Goal: Entertainment & Leisure: Browse casually

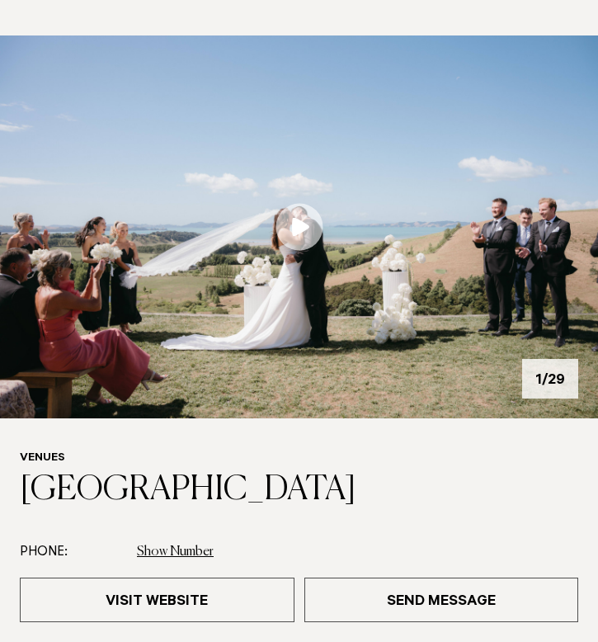
scroll to position [115, 0]
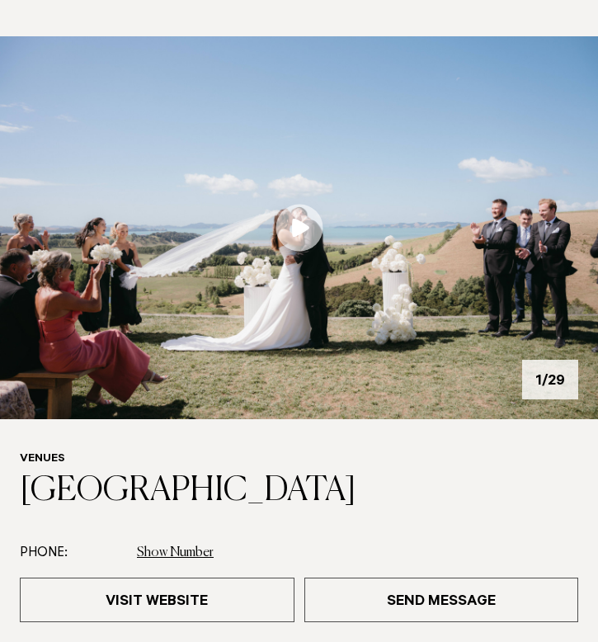
click at [483, 284] on img at bounding box center [299, 227] width 598 height 383
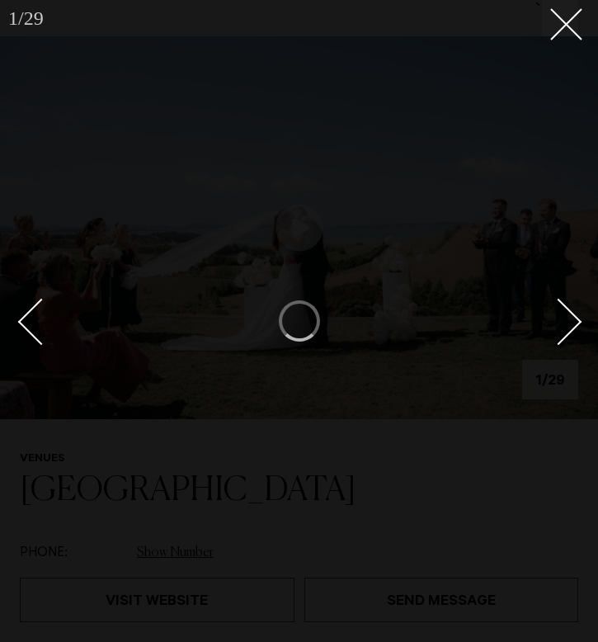
click at [559, 315] on div "Next slide" at bounding box center [558, 322] width 47 height 47
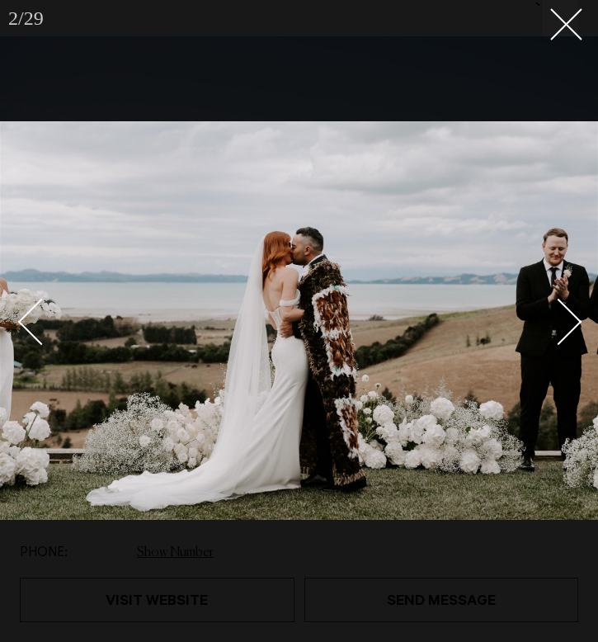
click at [559, 315] on div "Next slide" at bounding box center [558, 322] width 47 height 47
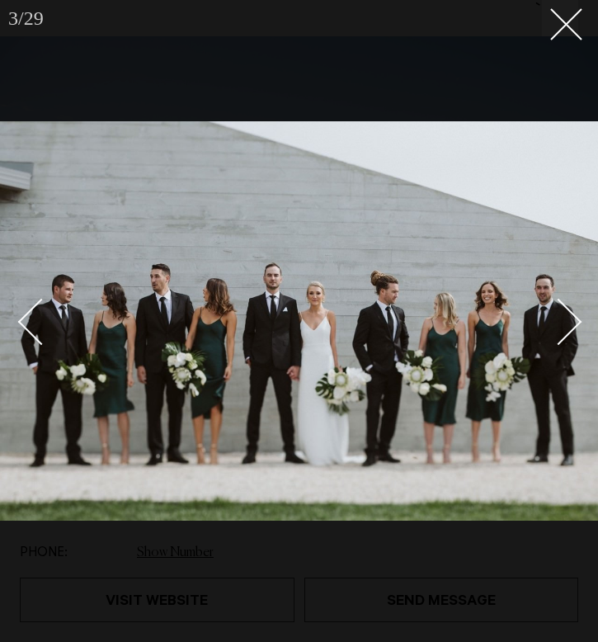
click at [559, 315] on div "Next slide" at bounding box center [558, 322] width 47 height 47
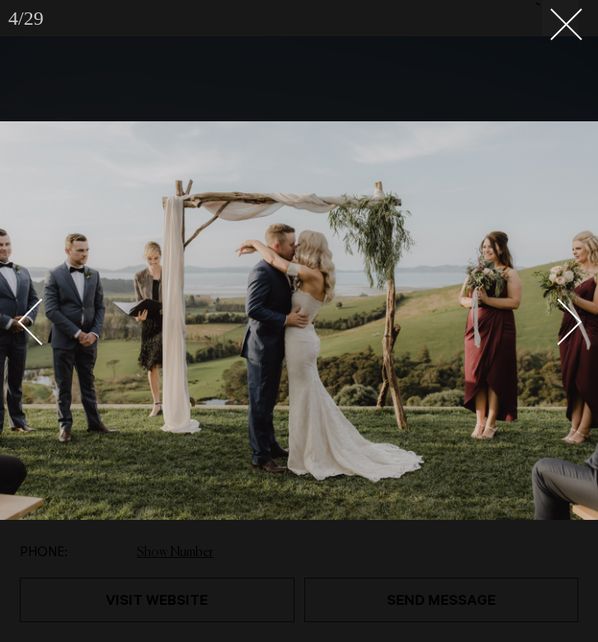
click at [559, 315] on div "Next slide" at bounding box center [558, 322] width 47 height 47
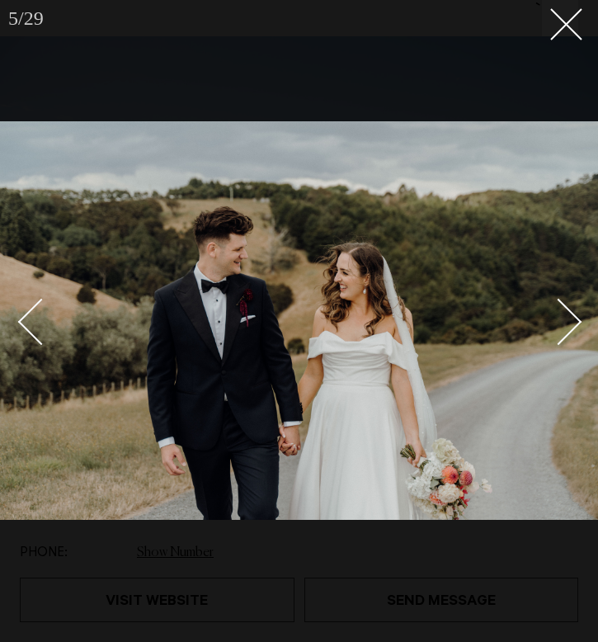
click at [559, 315] on div "Next slide" at bounding box center [558, 322] width 47 height 47
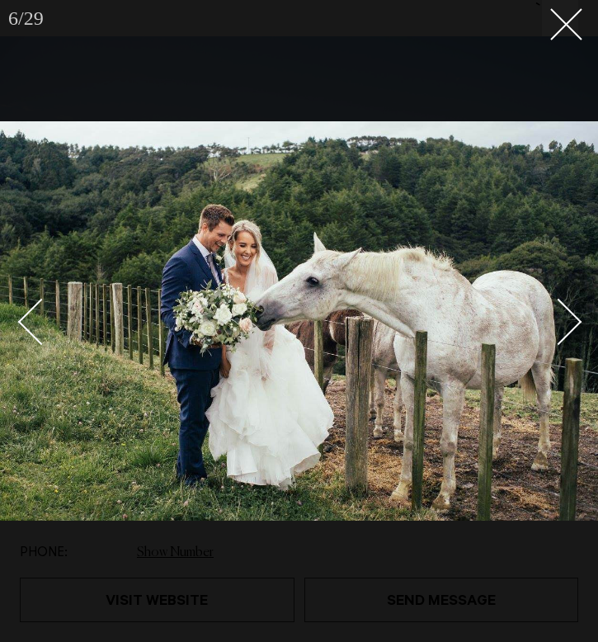
click at [559, 315] on div "Next slide" at bounding box center [558, 322] width 47 height 47
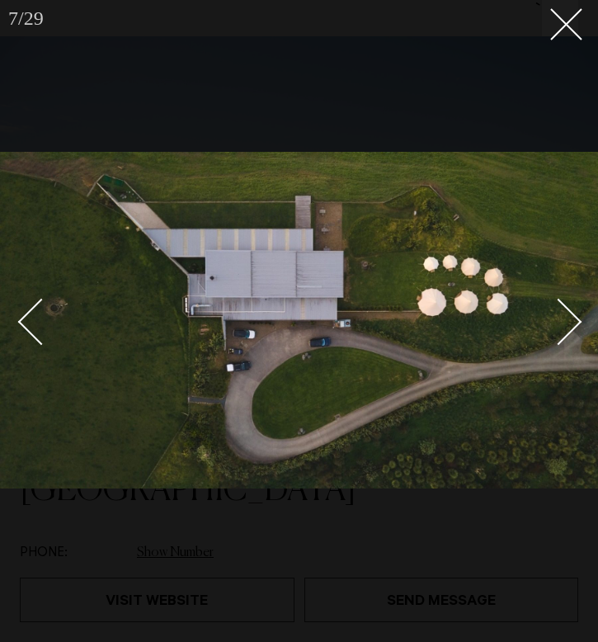
click at [559, 315] on div "Next slide" at bounding box center [558, 322] width 47 height 47
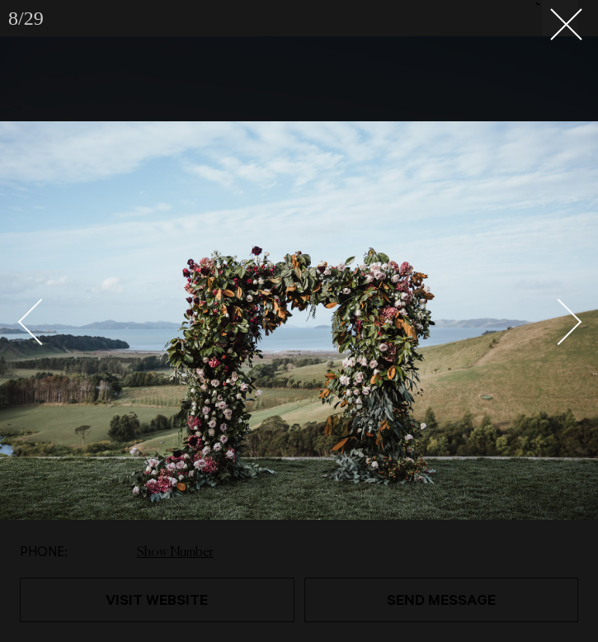
click at [559, 315] on div "Next slide" at bounding box center [558, 322] width 47 height 47
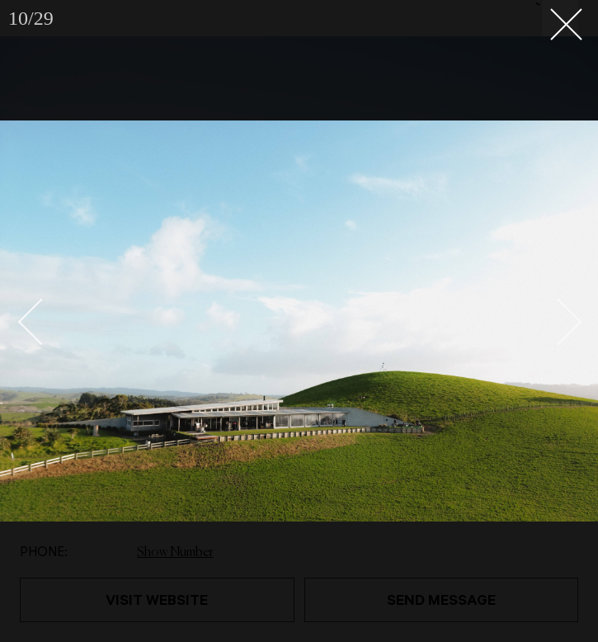
click at [551, 350] on link at bounding box center [549, 321] width 58 height 82
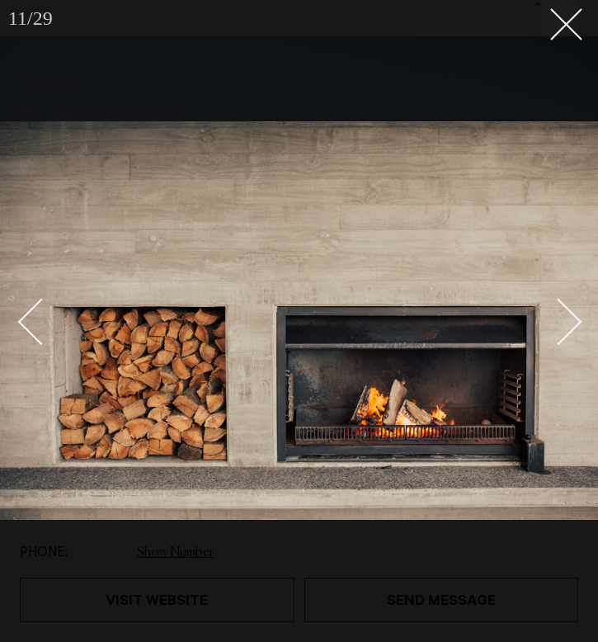
click at [568, 329] on div "Next slide" at bounding box center [558, 322] width 47 height 47
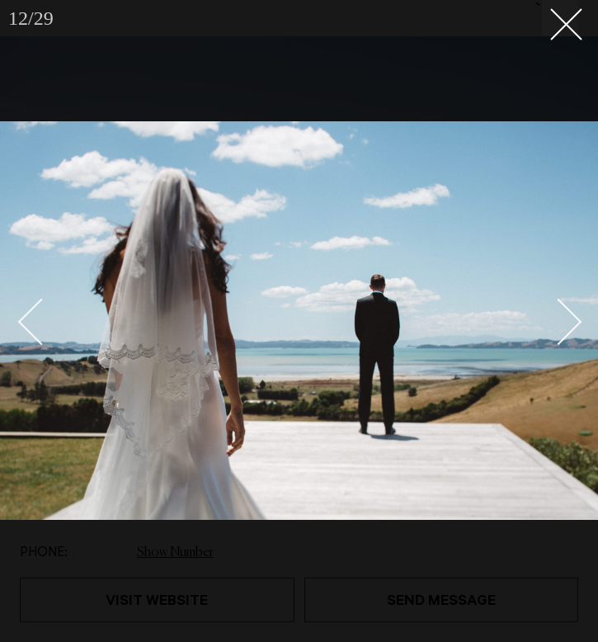
click at [568, 329] on div "Next slide" at bounding box center [558, 322] width 47 height 47
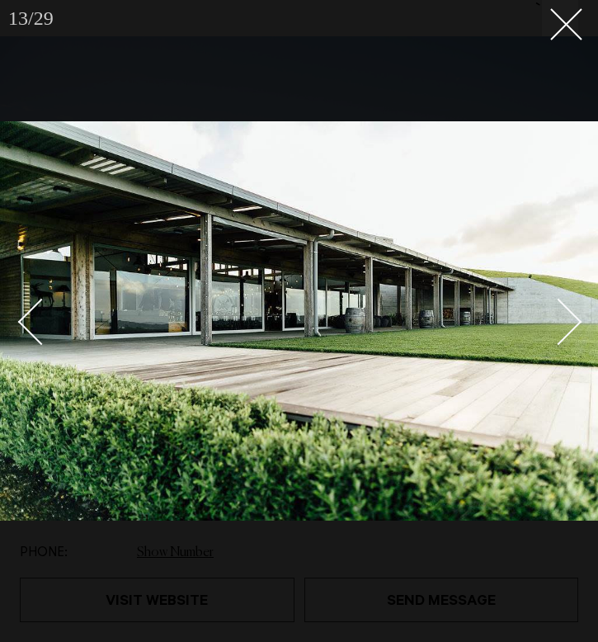
click at [568, 329] on div "Next slide" at bounding box center [558, 322] width 47 height 47
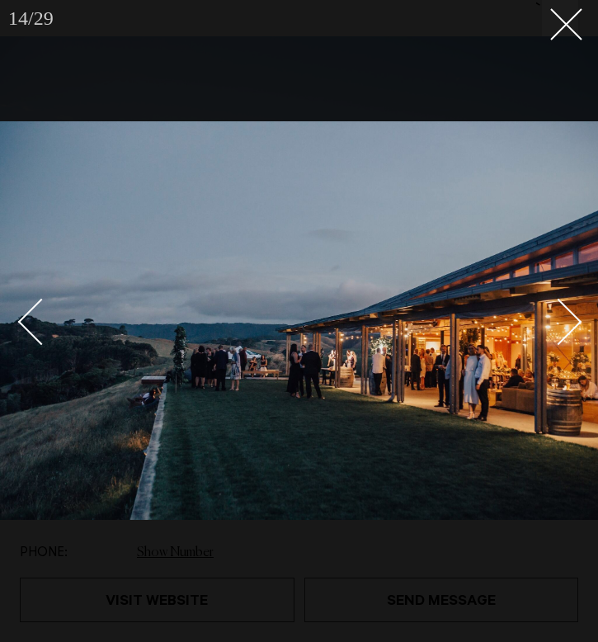
click at [568, 329] on div "Next slide" at bounding box center [558, 322] width 47 height 47
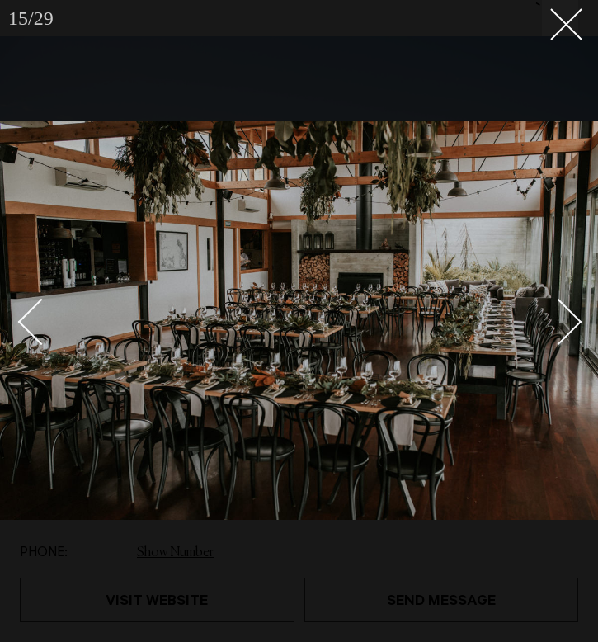
click at [562, 326] on div "Next slide" at bounding box center [558, 322] width 47 height 47
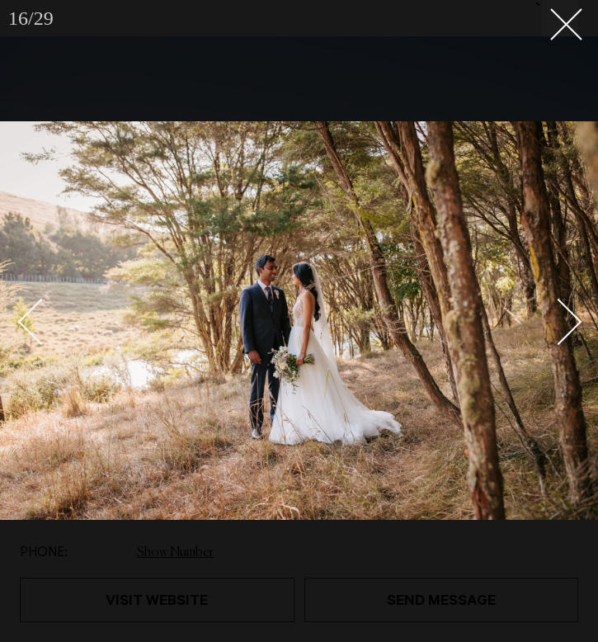
click at [562, 326] on div "Next slide" at bounding box center [558, 322] width 47 height 47
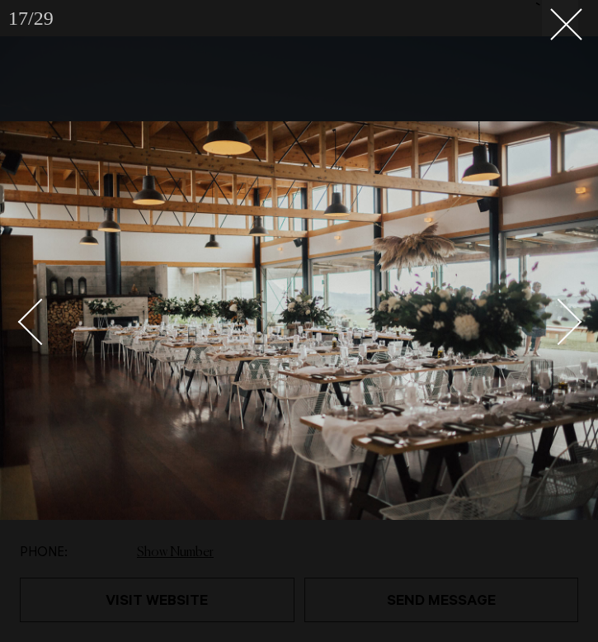
click at [562, 326] on div "Next slide" at bounding box center [558, 322] width 47 height 47
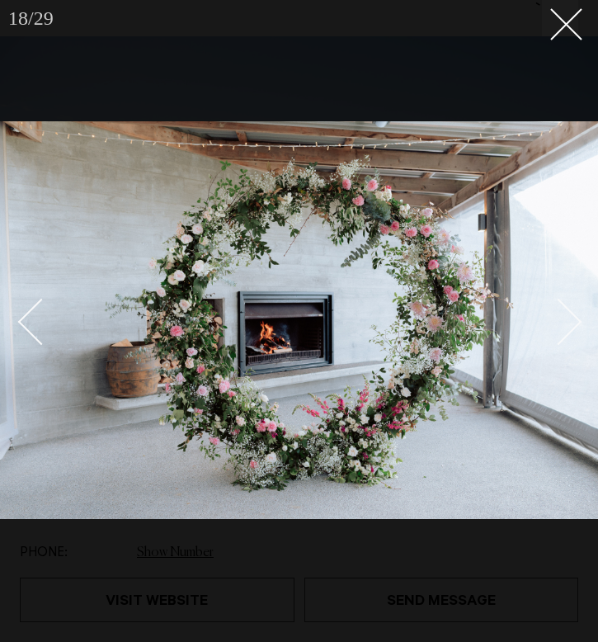
click at [573, 313] on link at bounding box center [549, 321] width 58 height 82
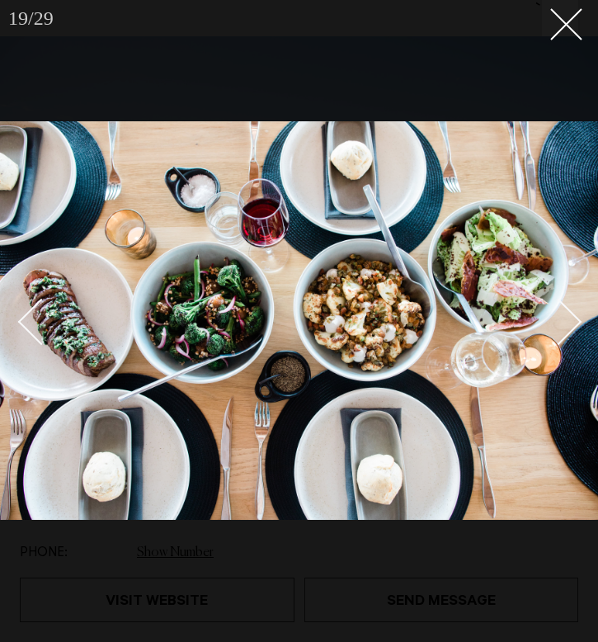
click at [573, 313] on link at bounding box center [549, 321] width 58 height 82
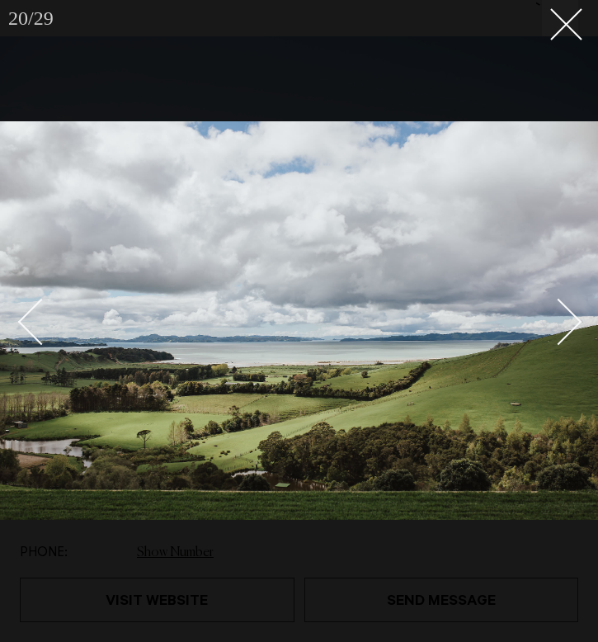
click at [573, 313] on link at bounding box center [549, 321] width 58 height 82
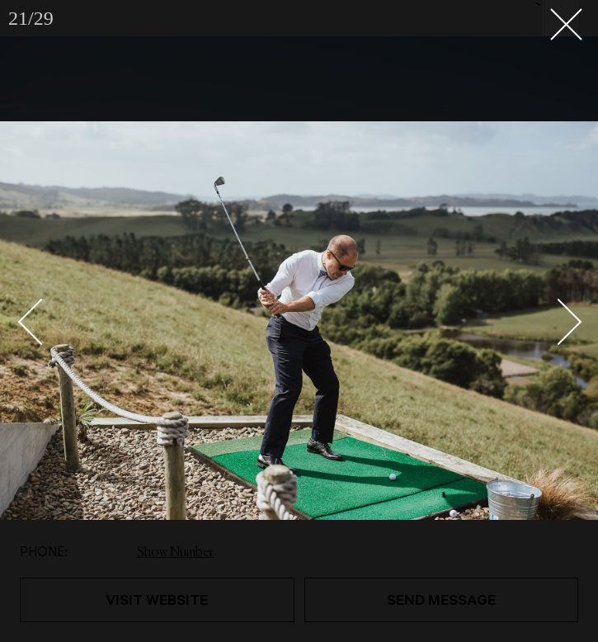
click at [572, 313] on div "Next slide" at bounding box center [558, 322] width 47 height 47
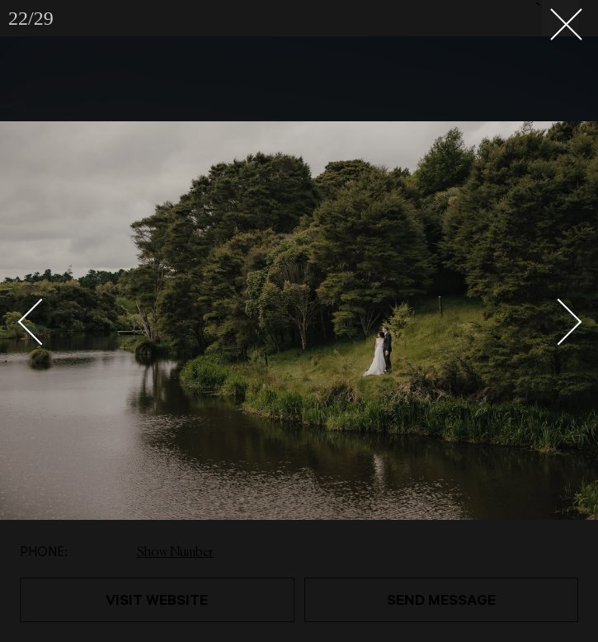
click at [572, 313] on div "Next slide" at bounding box center [558, 322] width 47 height 47
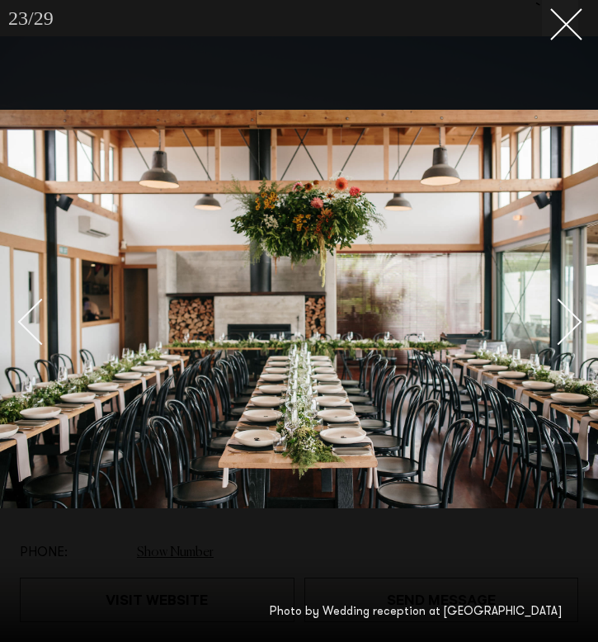
drag, startPoint x: 572, startPoint y: 313, endPoint x: 546, endPoint y: 483, distance: 171.8
click at [546, 483] on div "23 / 29 ` Photo by Wedding reception at [GEOGRAPHIC_DATA]" at bounding box center [299, 321] width 598 height 642
click at [564, 333] on div "Next slide" at bounding box center [558, 322] width 47 height 47
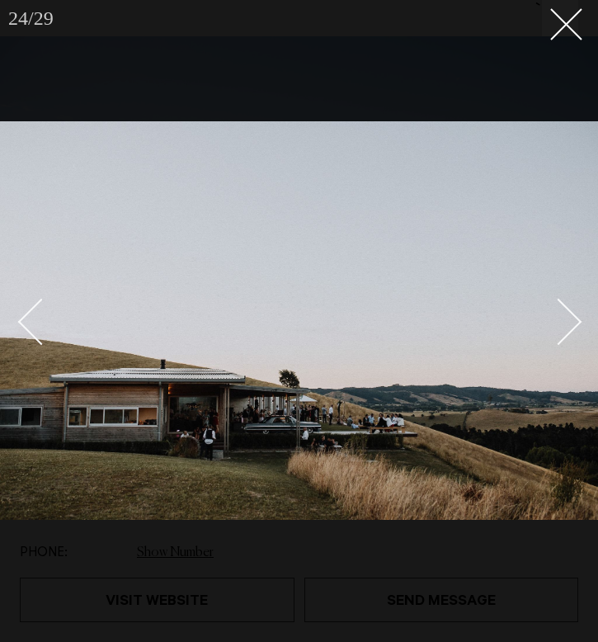
click at [564, 333] on div "Next slide" at bounding box center [558, 322] width 47 height 47
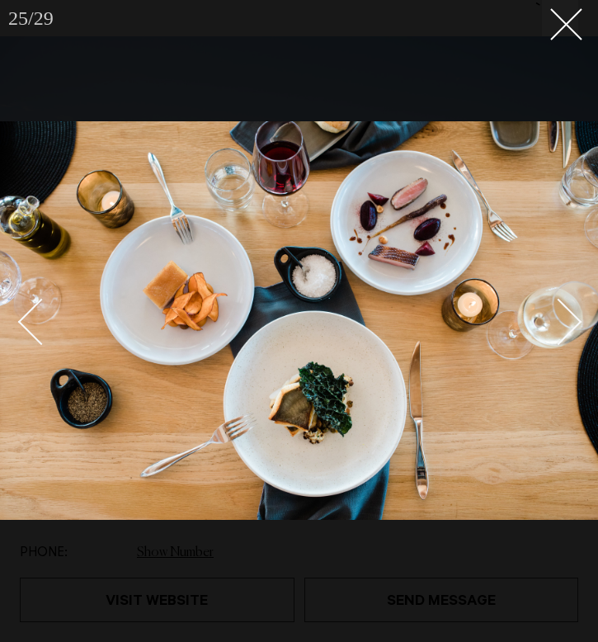
click at [563, 333] on div "Next slide" at bounding box center [558, 322] width 47 height 47
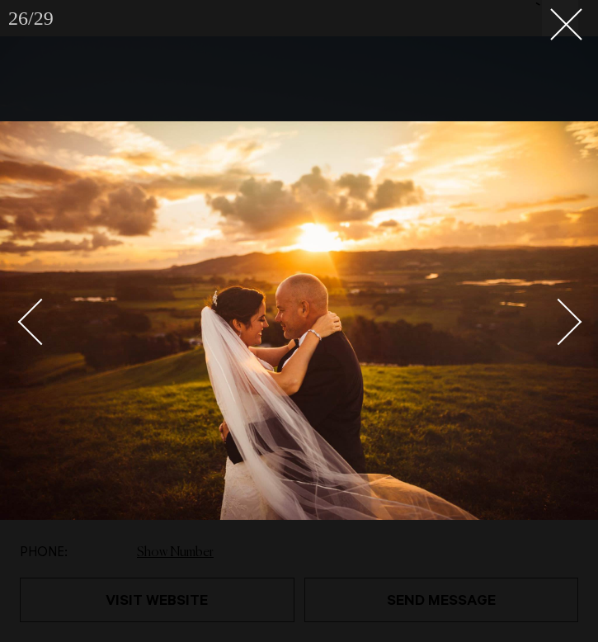
click at [563, 333] on div "Next slide" at bounding box center [558, 322] width 47 height 47
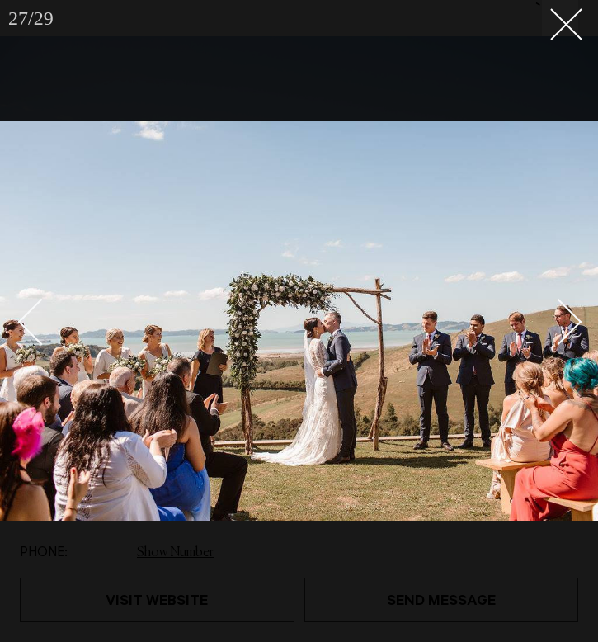
click at [563, 333] on div "Next slide" at bounding box center [558, 322] width 47 height 47
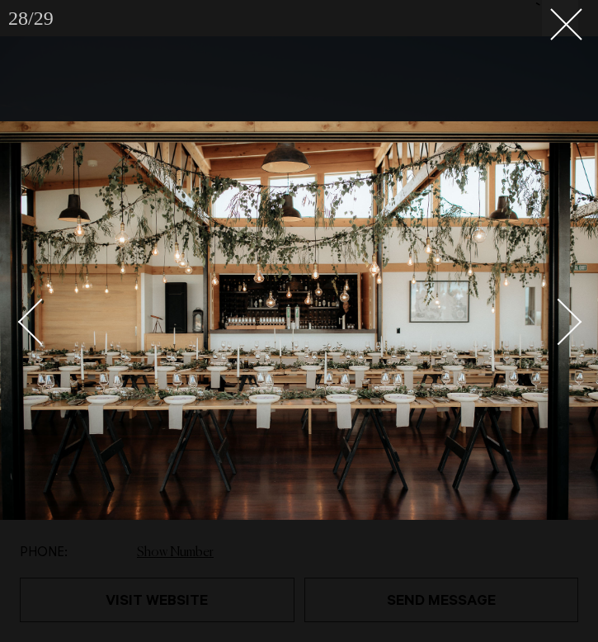
click at [563, 333] on div "Next slide" at bounding box center [558, 322] width 47 height 47
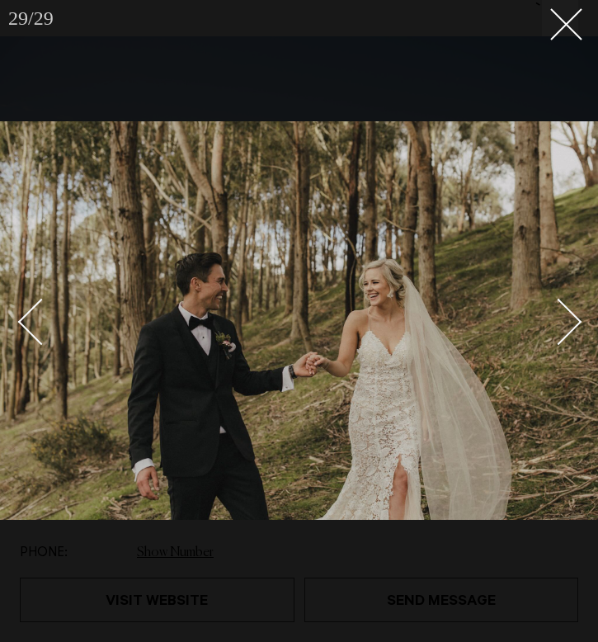
click at [563, 333] on div "Next slide" at bounding box center [558, 322] width 47 height 47
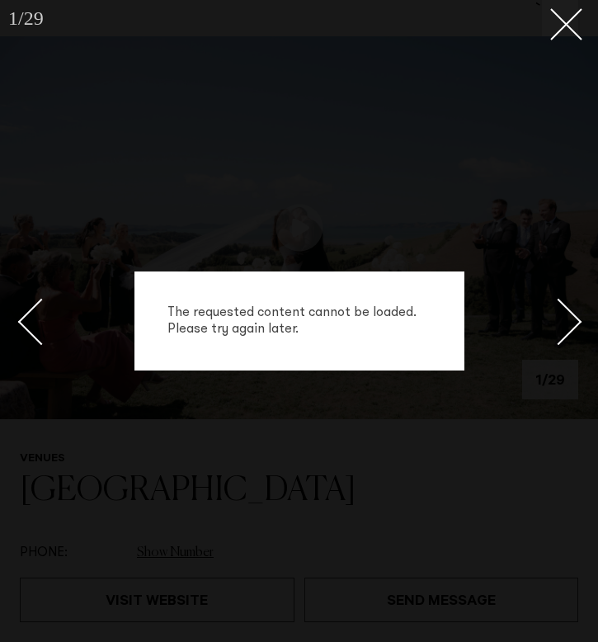
click at [563, 333] on div "Next slide" at bounding box center [558, 322] width 47 height 47
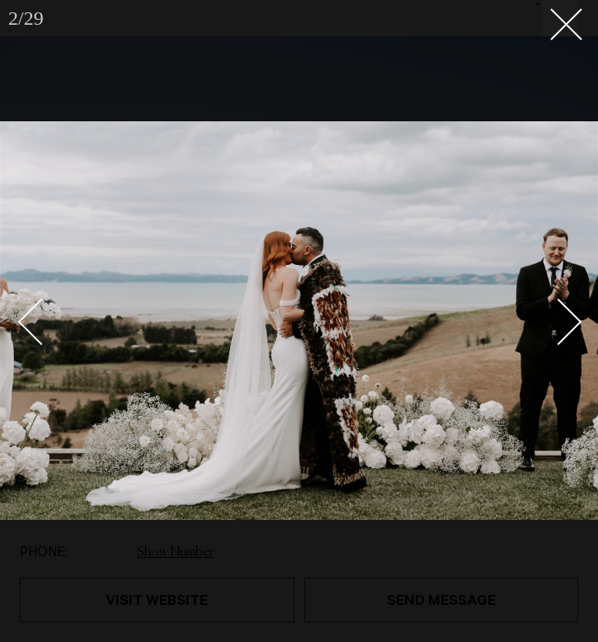
click at [563, 333] on div "Next slide" at bounding box center [558, 322] width 47 height 47
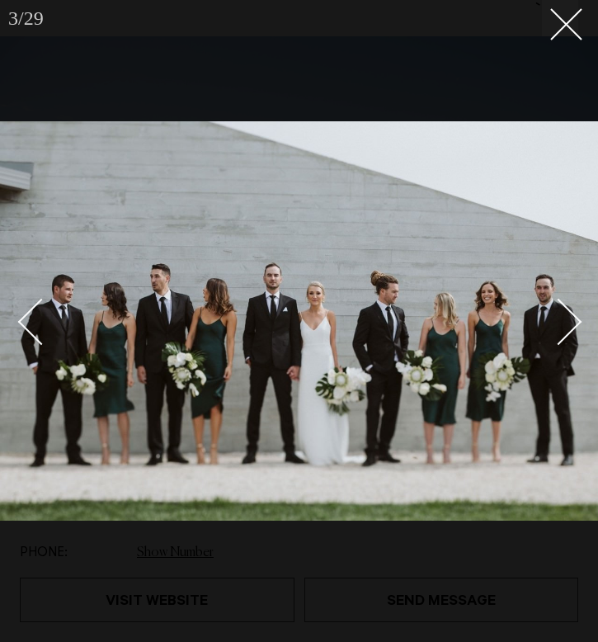
click at [563, 333] on div "Next slide" at bounding box center [558, 322] width 47 height 47
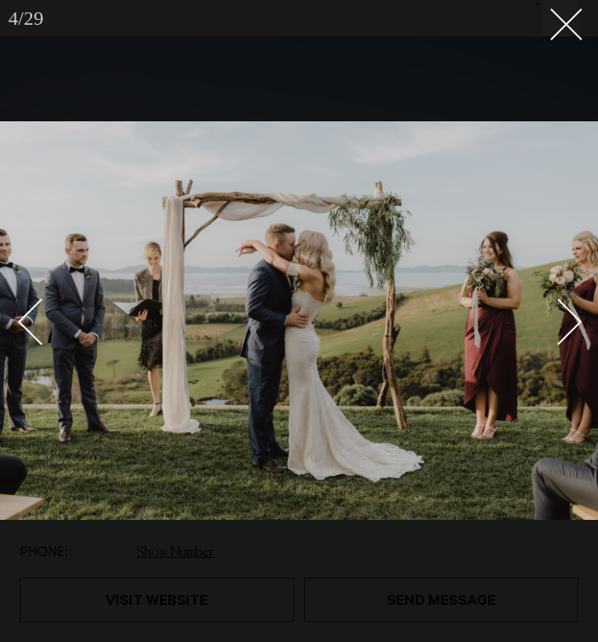
click at [563, 333] on div "Next slide" at bounding box center [558, 322] width 47 height 47
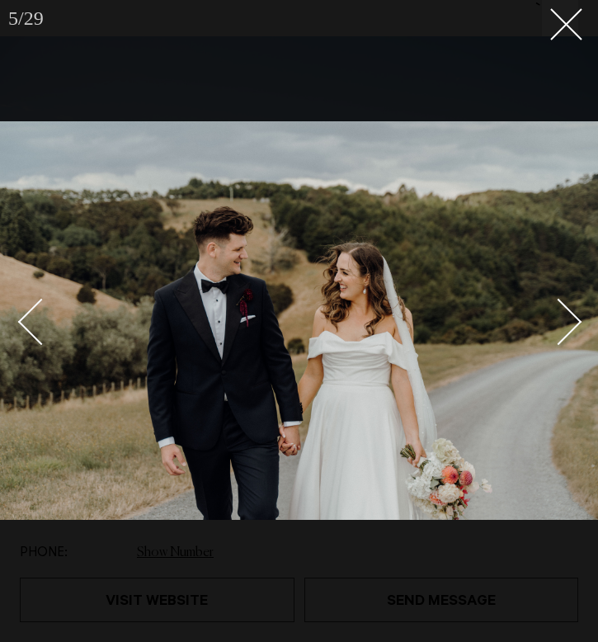
click at [563, 333] on div "Next slide" at bounding box center [558, 322] width 47 height 47
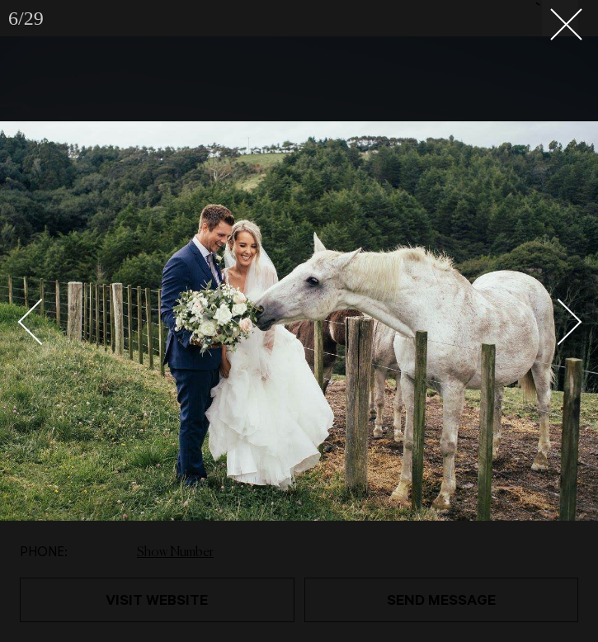
click at [563, 333] on div "Next slide" at bounding box center [558, 322] width 47 height 47
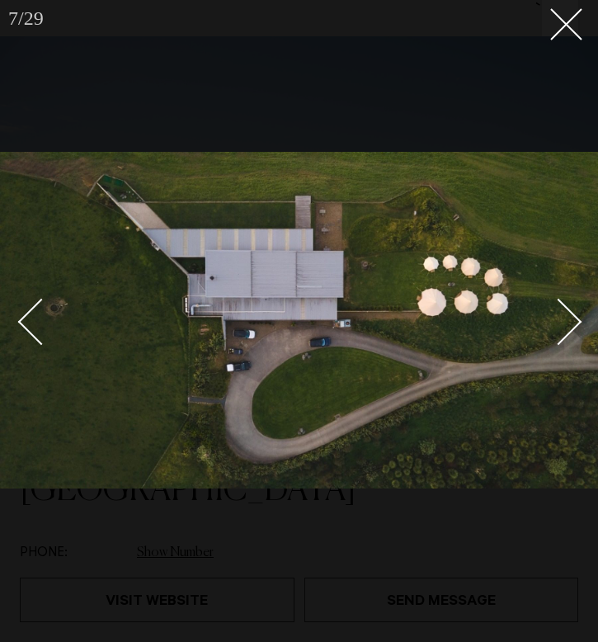
click at [561, 39] on div at bounding box center [299, 321] width 598 height 642
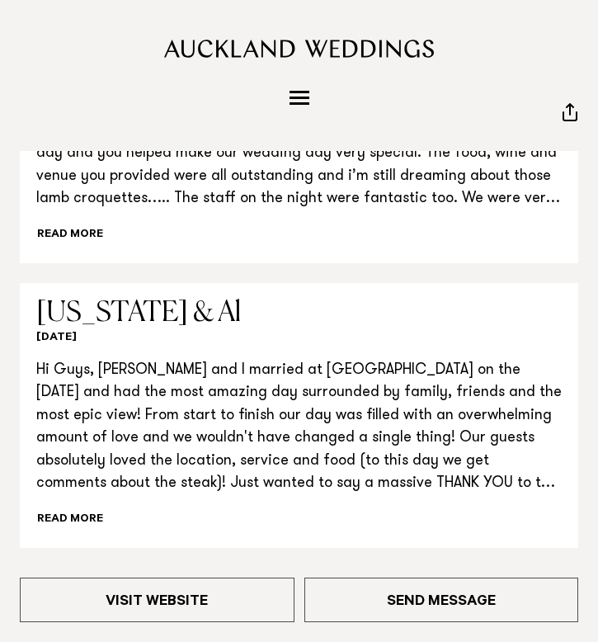
scroll to position [3789, 0]
